Goal: Task Accomplishment & Management: Complete application form

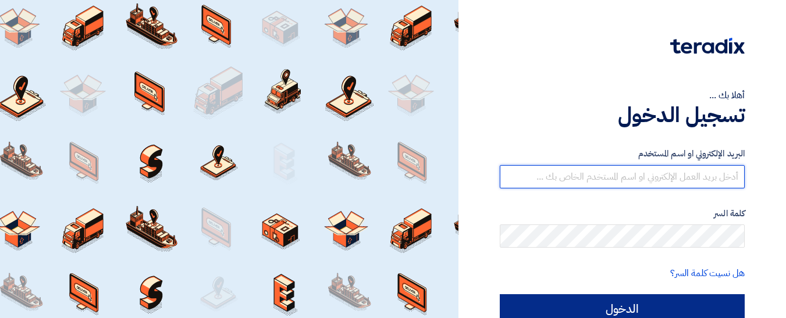
type input "[EMAIL_ADDRESS][DOMAIN_NAME]"
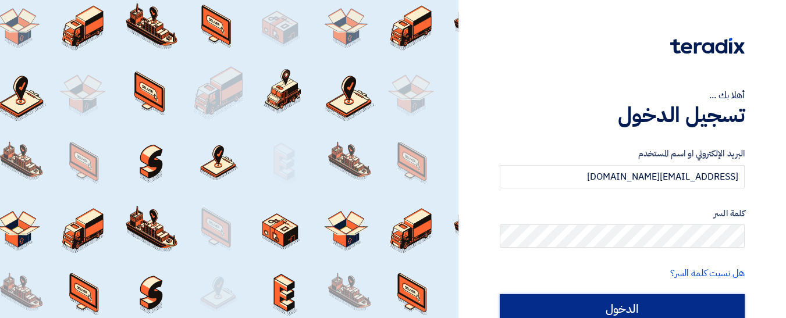
click at [612, 307] on input "الدخول" at bounding box center [622, 309] width 245 height 29
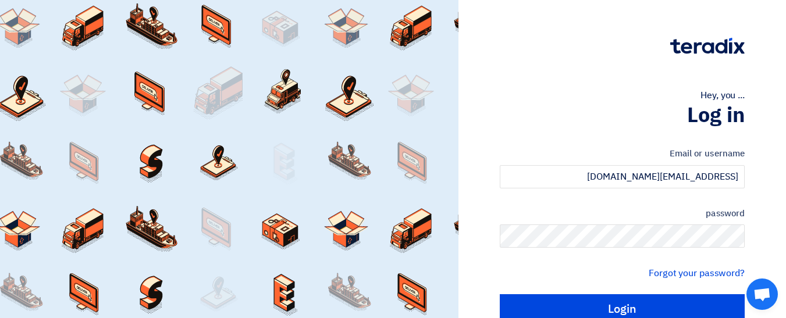
type input "Sign in"
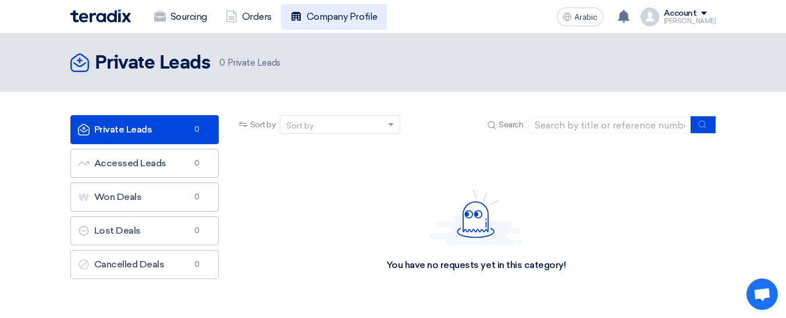
click at [334, 29] on link "Company Profile" at bounding box center [334, 17] width 106 height 26
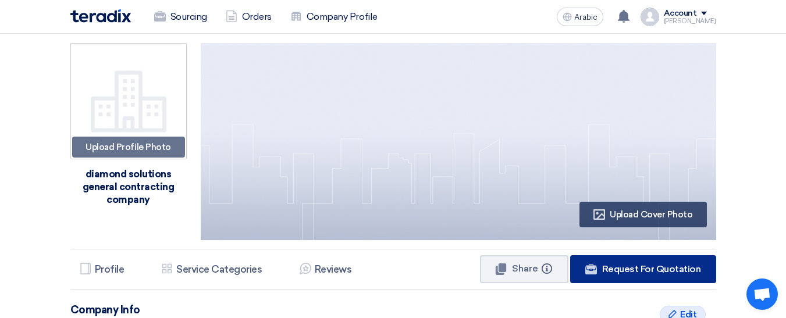
click at [609, 272] on font "Request For Quotation" at bounding box center [651, 269] width 99 height 11
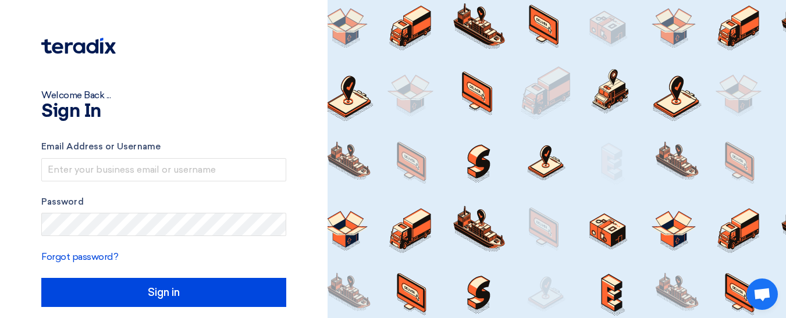
scroll to position [38, 0]
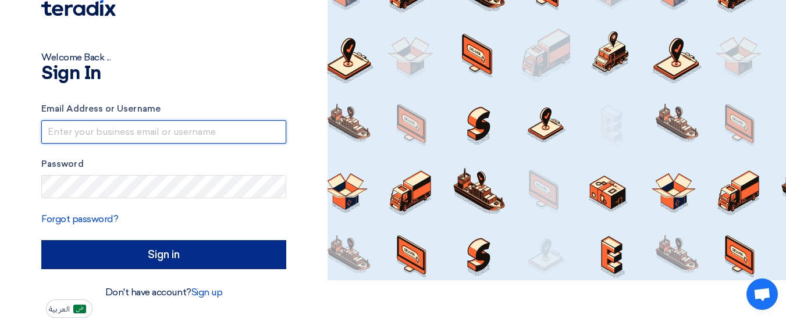
type input "[EMAIL_ADDRESS][DOMAIN_NAME]"
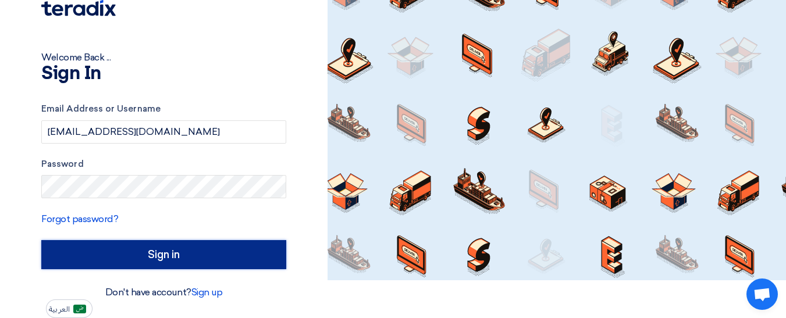
click at [268, 264] on input "Sign in" at bounding box center [163, 254] width 245 height 29
